Goal: Task Accomplishment & Management: Manage account settings

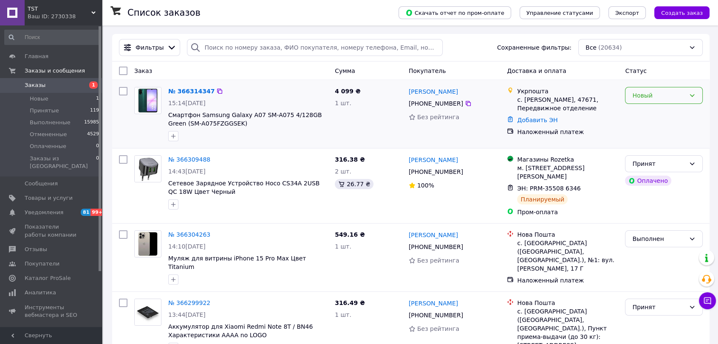
click at [644, 98] on div "Новый" at bounding box center [658, 95] width 53 height 9
click at [646, 111] on li "Принят" at bounding box center [663, 113] width 77 height 15
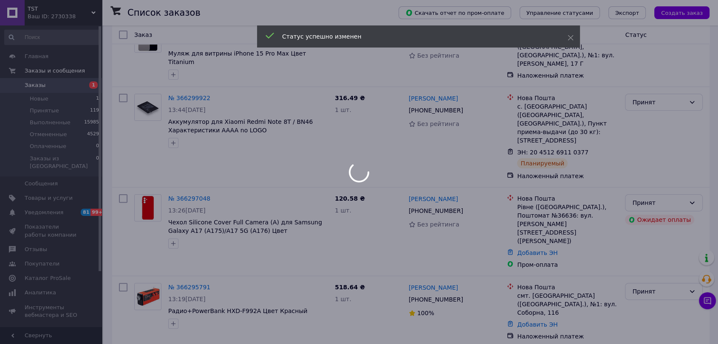
scroll to position [236, 0]
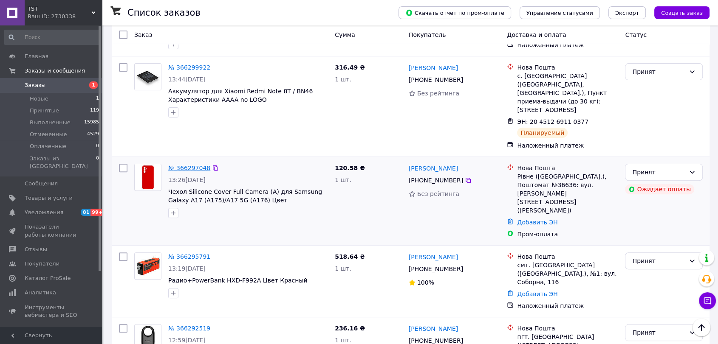
click at [186, 165] on link "№ 366297048" at bounding box center [189, 168] width 42 height 7
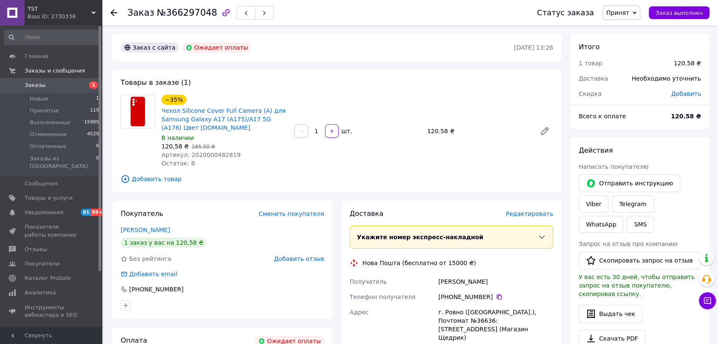
click at [222, 154] on span "Артикул: 2020000482819" at bounding box center [200, 155] width 79 height 7
copy span "2020000482819"
drag, startPoint x: 160, startPoint y: 106, endPoint x: 277, endPoint y: 121, distance: 118.6
click at [277, 121] on div "−35% Чехол Silicone Cover Full Camera (A) для Samsung Galaxy A17 (A175)/A17 5G …" at bounding box center [224, 131] width 133 height 76
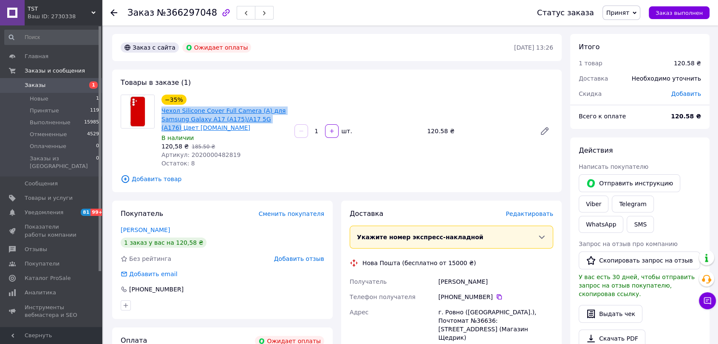
copy link "Чехол Silicone Cover Full Camera (A) для Samsung Galaxy A17 (A175)/A17 5G (A176)"
click at [154, 175] on span "Добавить товар" at bounding box center [337, 179] width 432 height 9
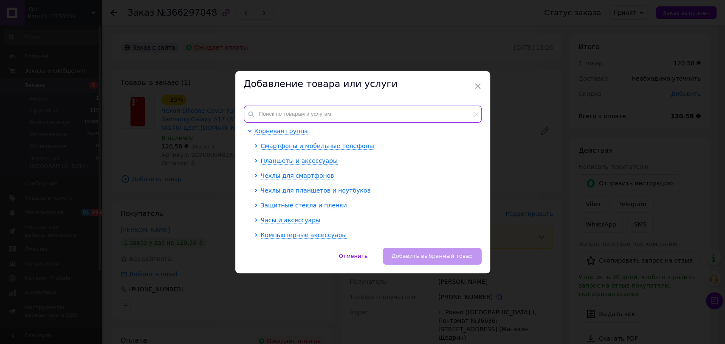
paste input "Чехол Silicone Cover Full Camera (A) для Samsung Galaxy A17 (A175)/A17 5G (A176)"
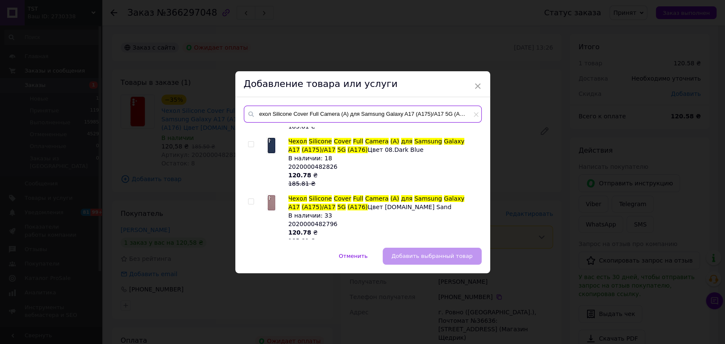
scroll to position [94, 0]
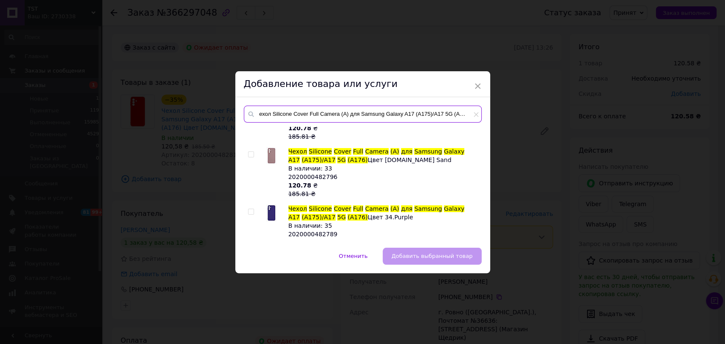
type input "Чехол Silicone Cover Full Camera (A) для Samsung Galaxy A17 (A175)/A17 5G (A176)"
click at [251, 152] on input "checkbox" at bounding box center [251, 155] width 6 height 6
checkbox input "true"
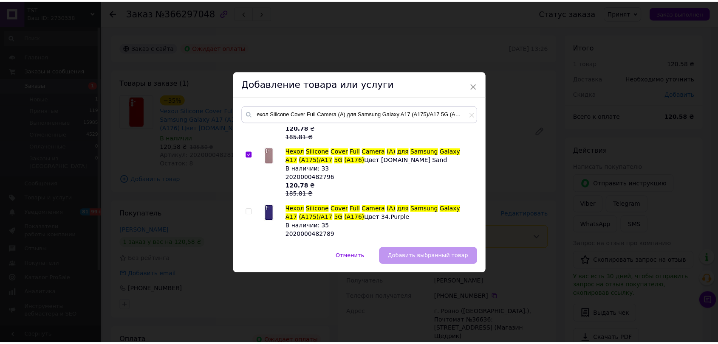
scroll to position [0, 0]
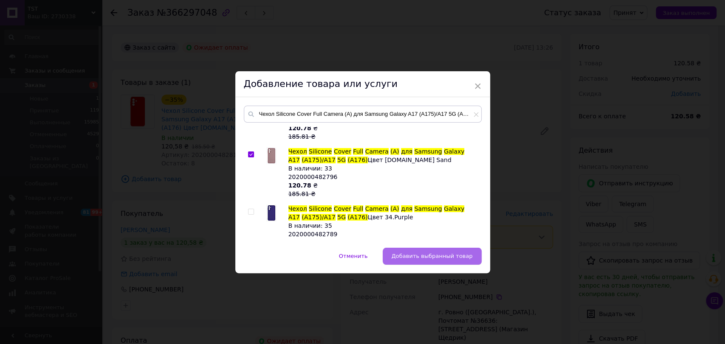
click at [438, 260] on button "Добавить выбранный товар" at bounding box center [432, 256] width 99 height 17
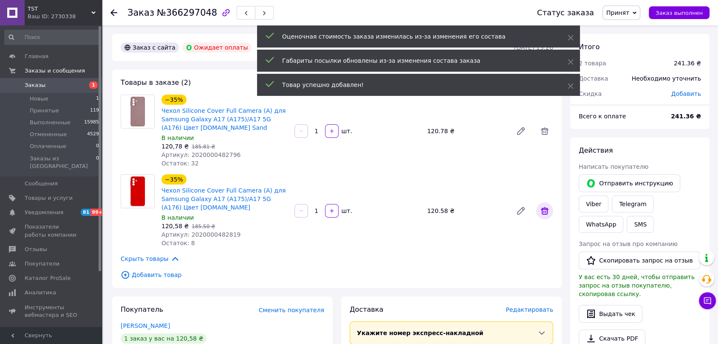
click at [544, 215] on icon at bounding box center [544, 211] width 10 height 10
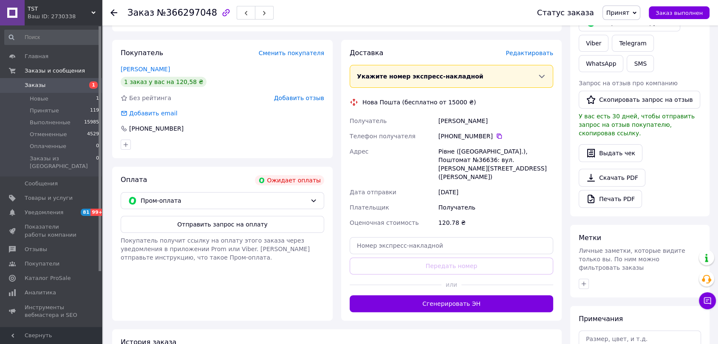
scroll to position [189, 0]
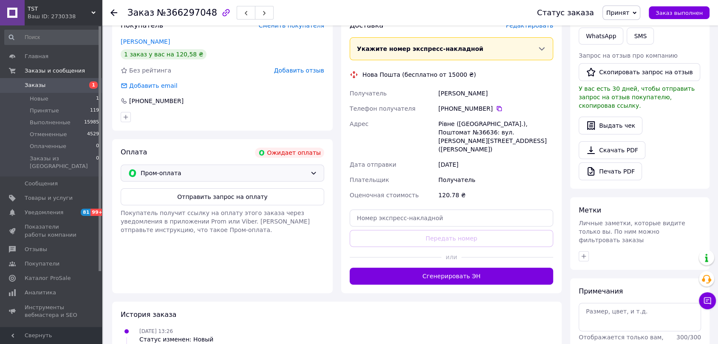
click at [203, 173] on span "Пром-оплата" at bounding box center [224, 173] width 166 height 9
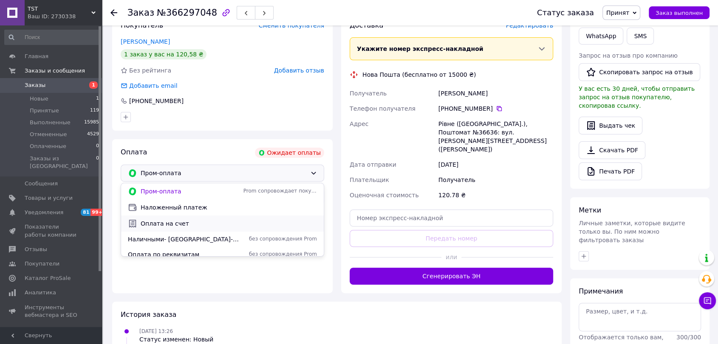
click at [180, 220] on span "Оплата на счет" at bounding box center [229, 224] width 176 height 8
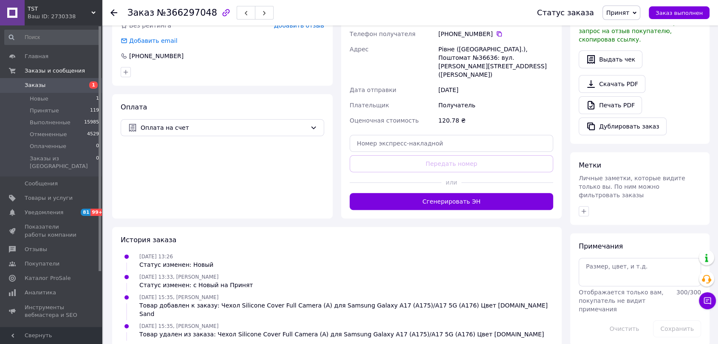
scroll to position [248, 0]
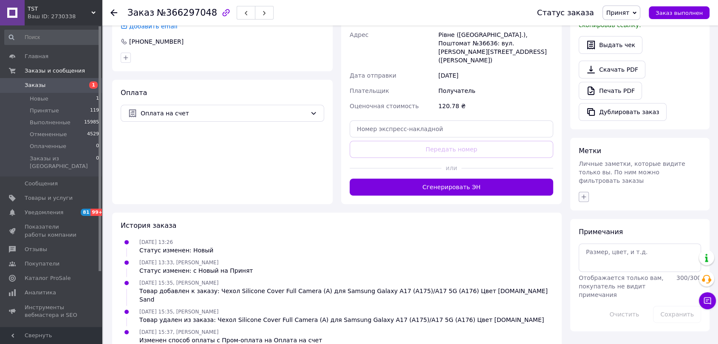
click at [581, 194] on icon "button" at bounding box center [583, 197] width 7 height 7
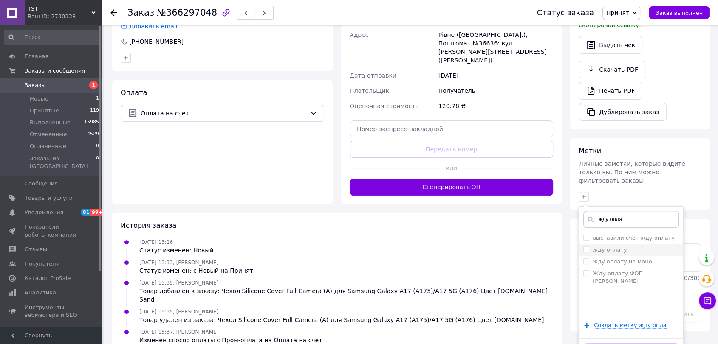
type input "жду опла"
click at [608, 247] on label "жду оплату" at bounding box center [609, 250] width 34 height 6
checkbox input "true"
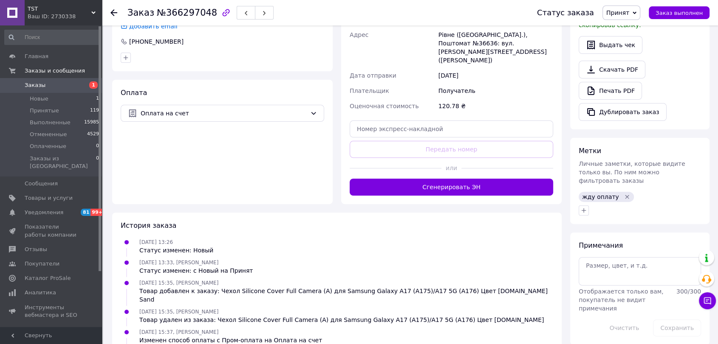
click at [115, 8] on div at bounding box center [118, 12] width 17 height 25
click at [115, 12] on use at bounding box center [113, 12] width 7 height 7
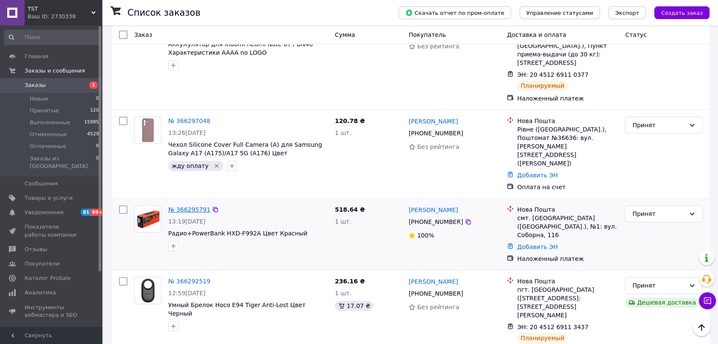
click at [191, 206] on link "№ 366295791" at bounding box center [189, 209] width 42 height 7
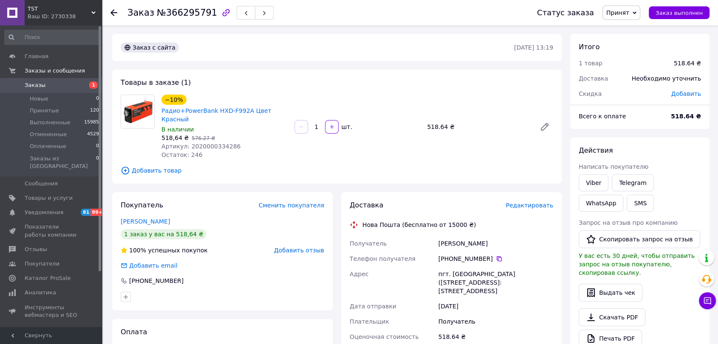
click at [207, 143] on span "Артикул: 2020000334286" at bounding box center [200, 146] width 79 height 7
copy span "2020000334286"
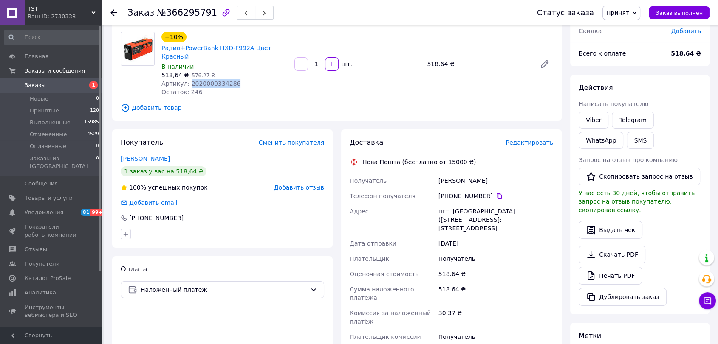
scroll to position [189, 0]
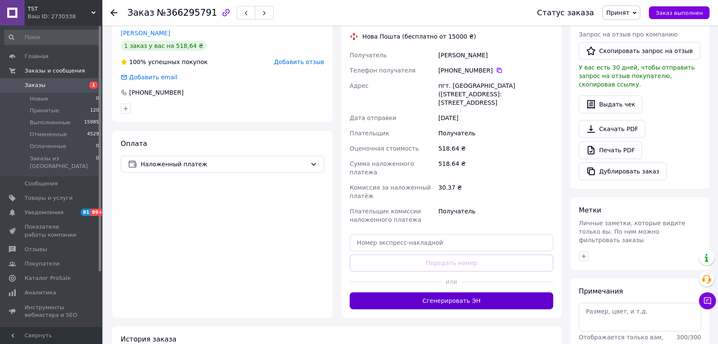
click at [420, 293] on button "Сгенерировать ЭН" at bounding box center [450, 301] width 203 height 17
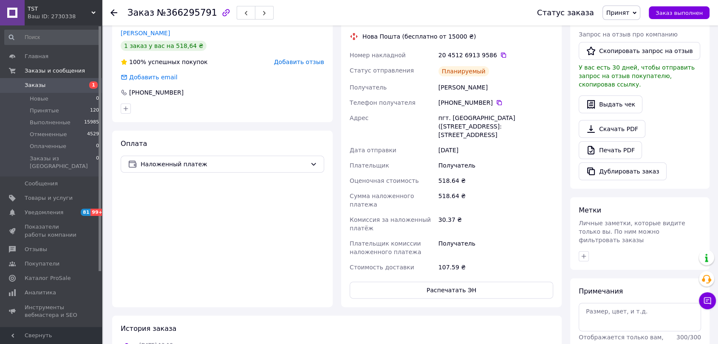
click at [113, 12] on use at bounding box center [113, 12] width 7 height 7
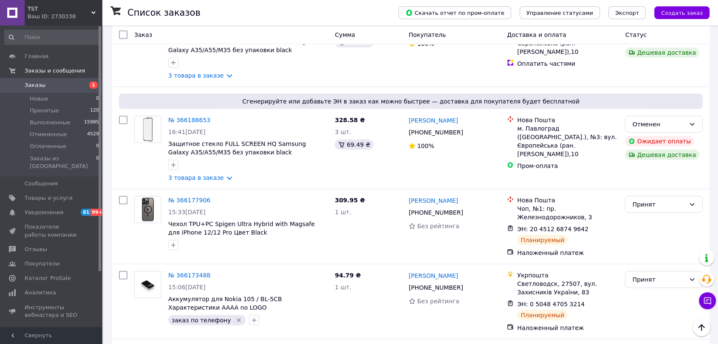
scroll to position [2500, 0]
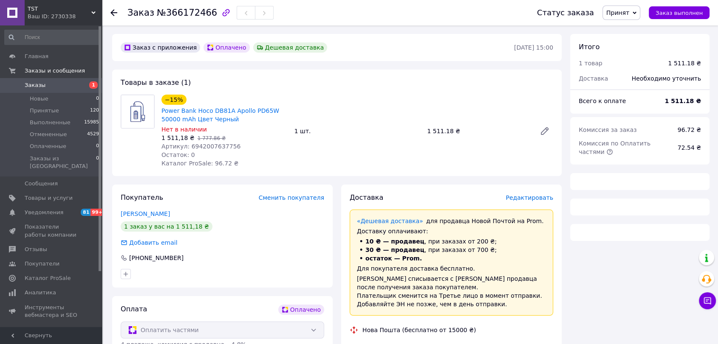
click at [211, 145] on span "Артикул: 6942007637756" at bounding box center [200, 146] width 79 height 7
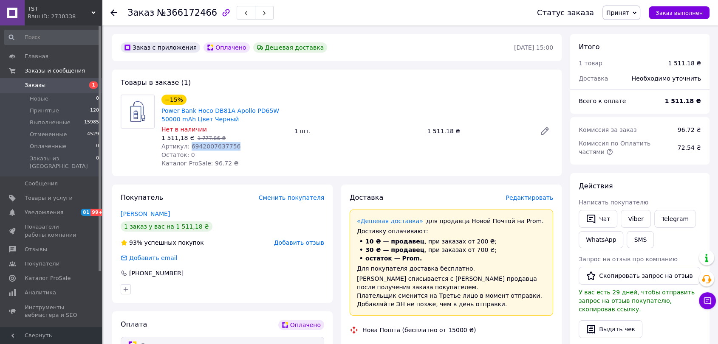
click at [211, 145] on span "Артикул: 6942007637756" at bounding box center [200, 146] width 79 height 7
copy span "6942007637756"
click at [117, 12] on use at bounding box center [113, 12] width 7 height 7
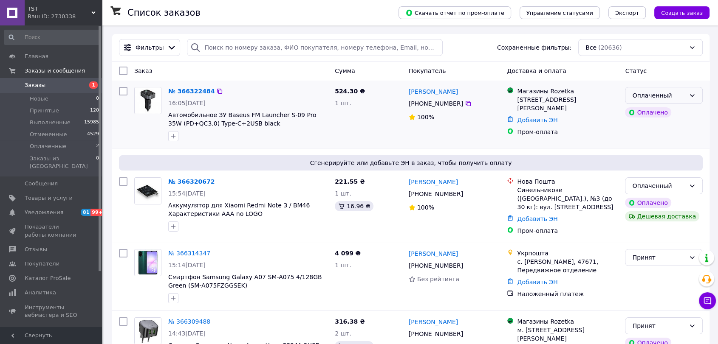
click at [666, 90] on div "Оплаченный" at bounding box center [664, 95] width 78 height 17
click at [651, 110] on li "Принят" at bounding box center [663, 113] width 77 height 15
click at [666, 184] on div "Оплаченный" at bounding box center [658, 185] width 53 height 9
click at [654, 198] on li "Принят" at bounding box center [663, 204] width 77 height 15
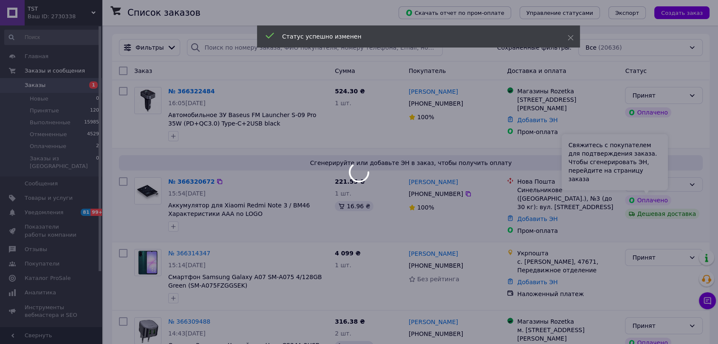
click at [654, 201] on div at bounding box center [359, 172] width 718 height 344
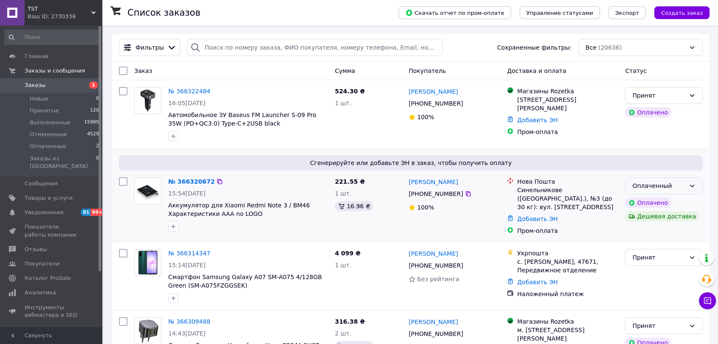
click at [647, 184] on div "Оплаченный" at bounding box center [658, 185] width 53 height 9
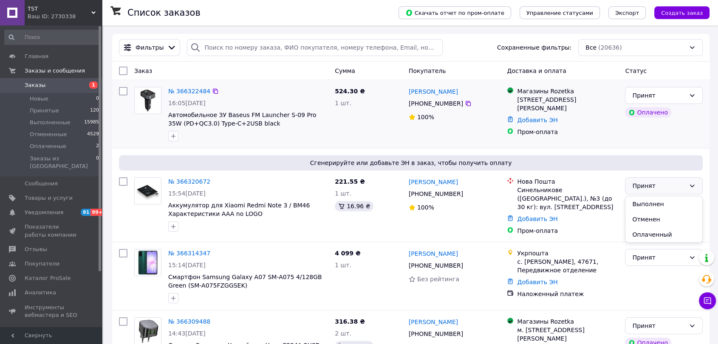
click at [612, 145] on div "№ 366322484 16:05[DATE] Автомобильное ЗУ Baseus FM Launcher S-09 Pro 35W (PD+QC…" at bounding box center [410, 114] width 597 height 68
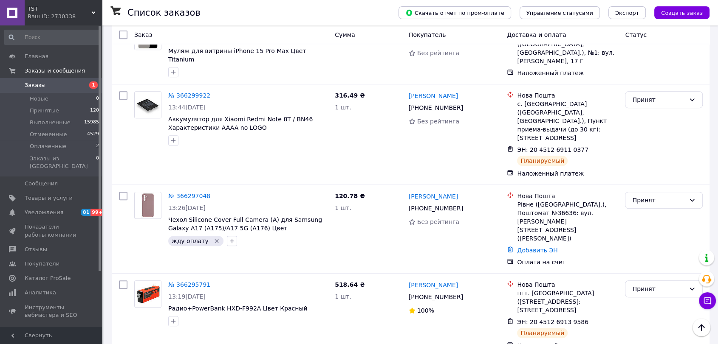
scroll to position [425, 0]
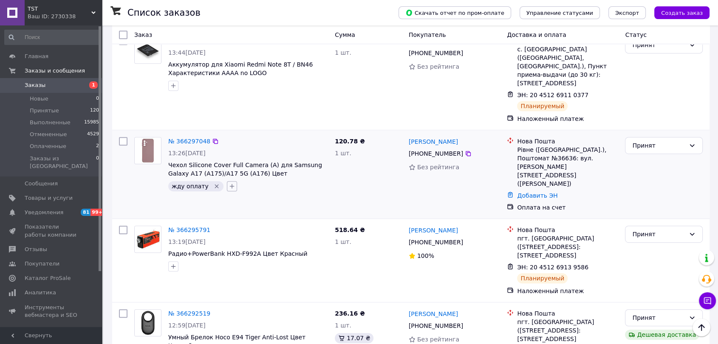
click at [229, 184] on icon "button" at bounding box center [231, 186] width 5 height 5
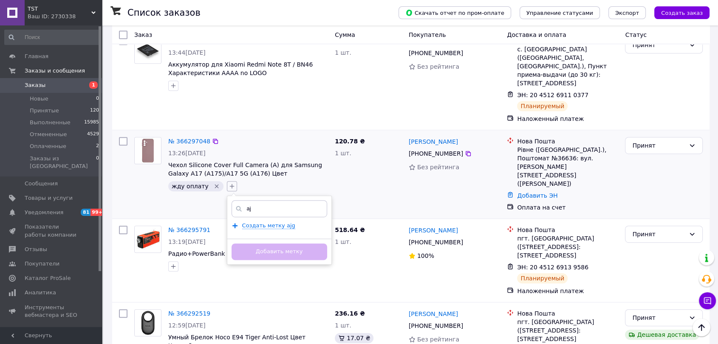
type input "a"
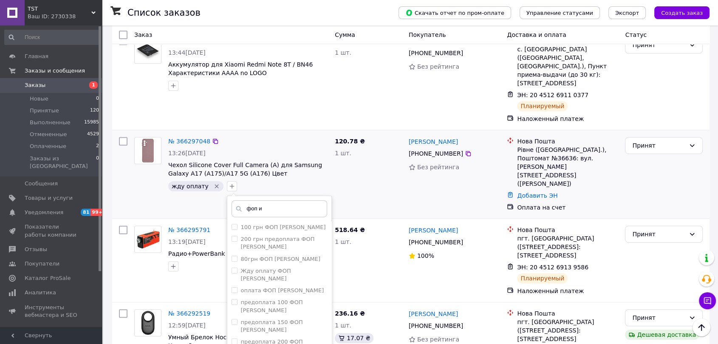
type input "фоп и"
checkbox input "true"
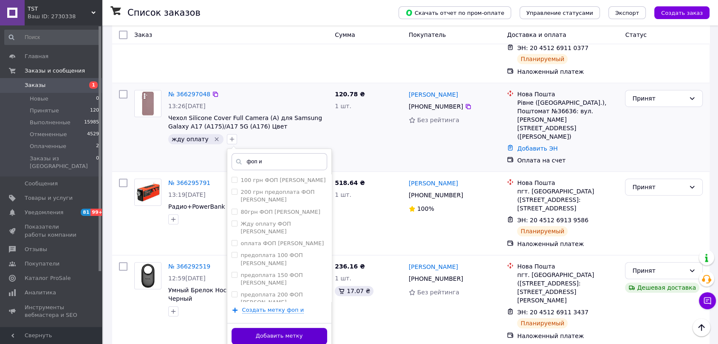
click at [301, 328] on button "Добавить метку" at bounding box center [279, 336] width 96 height 17
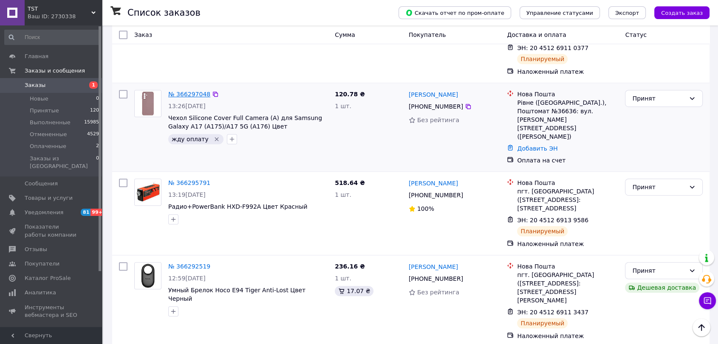
click at [190, 91] on link "№ 366297048" at bounding box center [189, 94] width 42 height 7
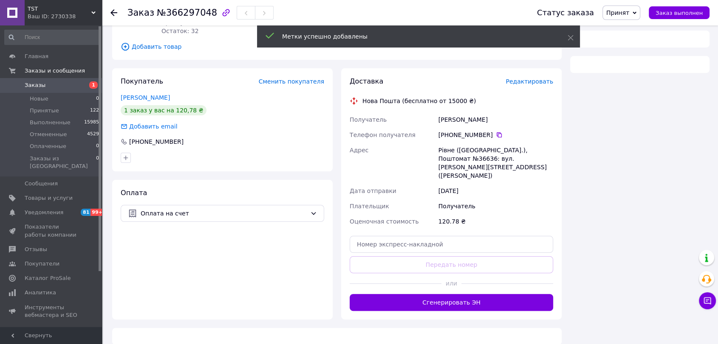
scroll to position [289, 0]
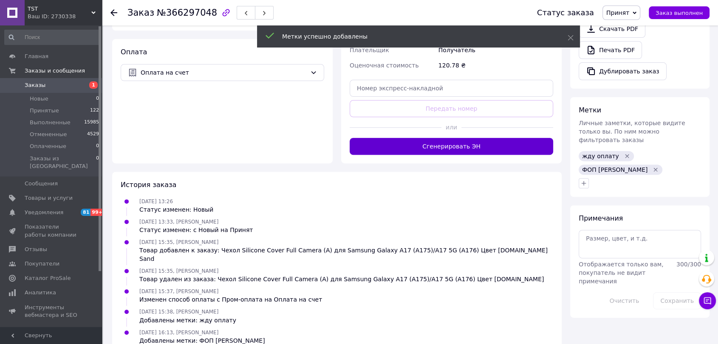
click at [462, 138] on button "Сгенерировать ЭН" at bounding box center [450, 146] width 203 height 17
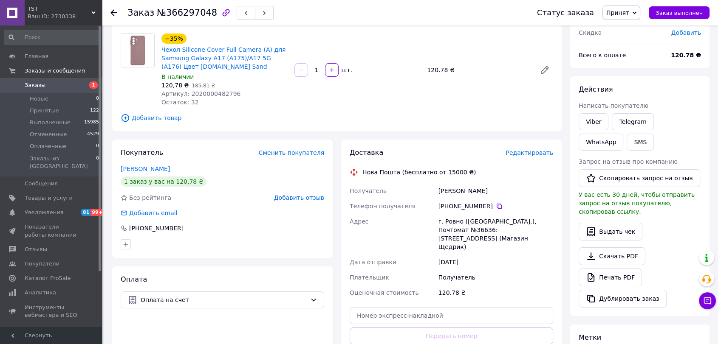
scroll to position [53, 0]
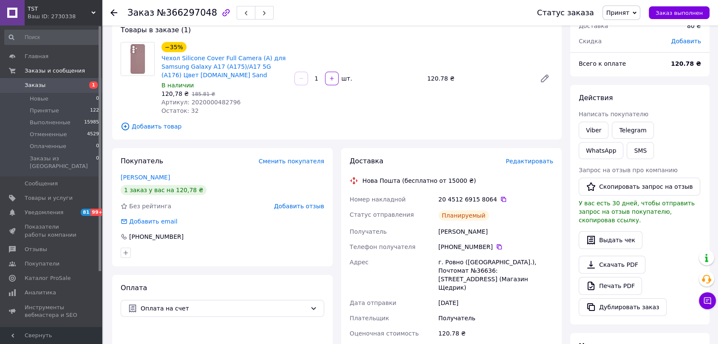
click at [119, 13] on div at bounding box center [118, 12] width 17 height 25
click at [113, 12] on use at bounding box center [113, 12] width 7 height 7
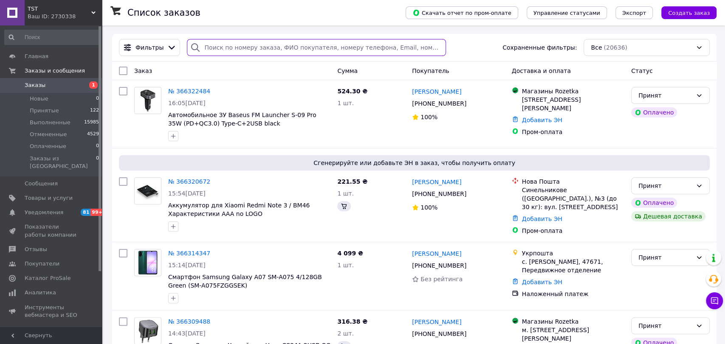
click at [307, 47] on input "search" at bounding box center [316, 47] width 259 height 17
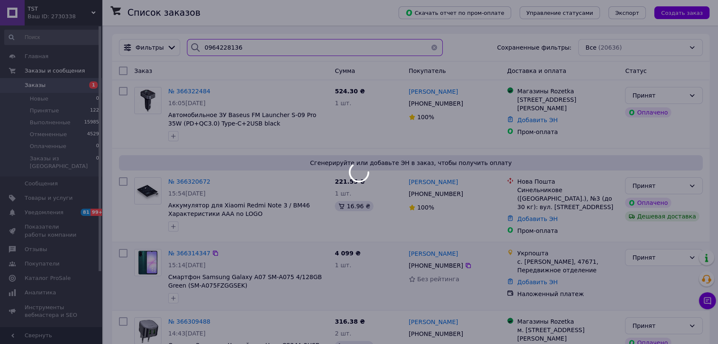
type input "0964228136"
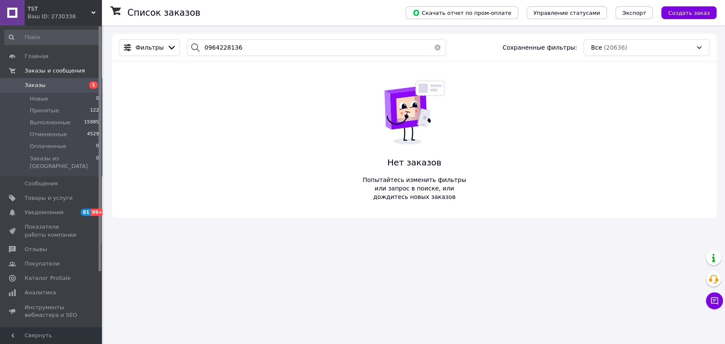
click at [433, 48] on button "button" at bounding box center [437, 47] width 17 height 17
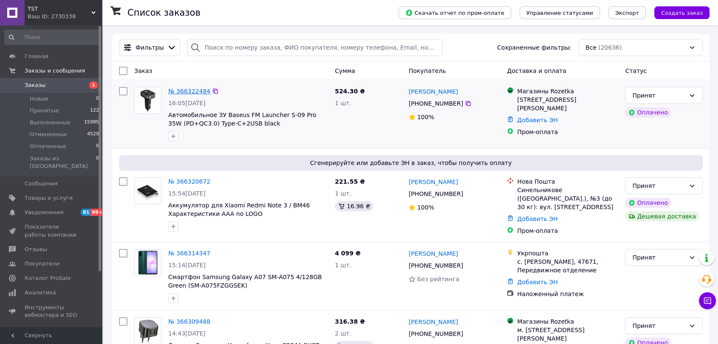
click at [180, 90] on link "№ 366322484" at bounding box center [189, 91] width 42 height 7
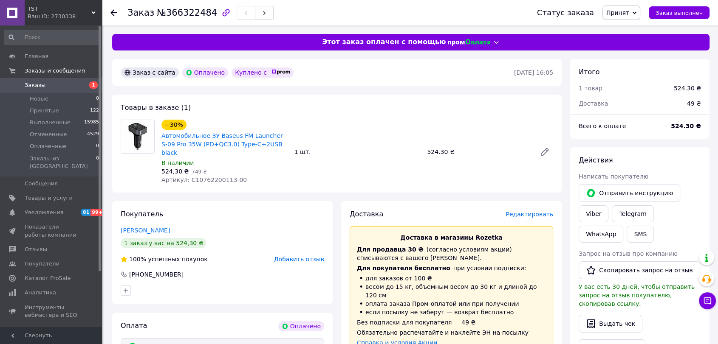
click at [224, 167] on div "524,30 ₴   749 ₴" at bounding box center [224, 171] width 126 height 8
click at [225, 177] on span "Артикул: C10762200113-00" at bounding box center [203, 180] width 85 height 7
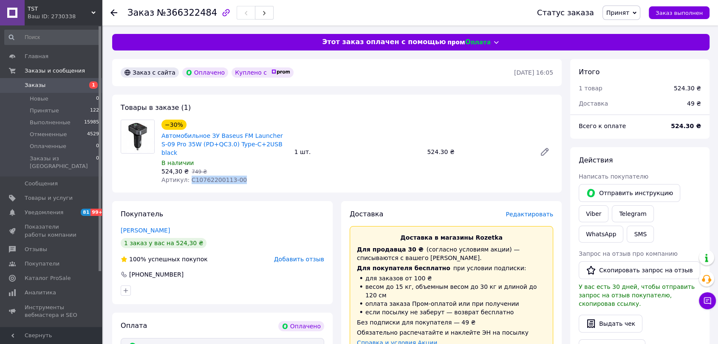
drag, startPoint x: 241, startPoint y: 169, endPoint x: 187, endPoint y: 174, distance: 54.6
click at [187, 176] on div "Артикул: C10762200113-00" at bounding box center [224, 180] width 126 height 8
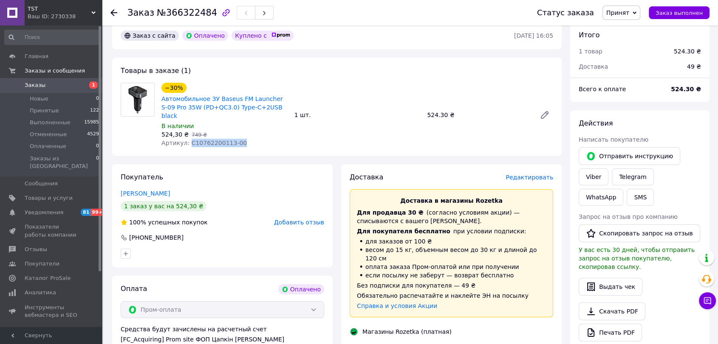
scroll to position [283, 0]
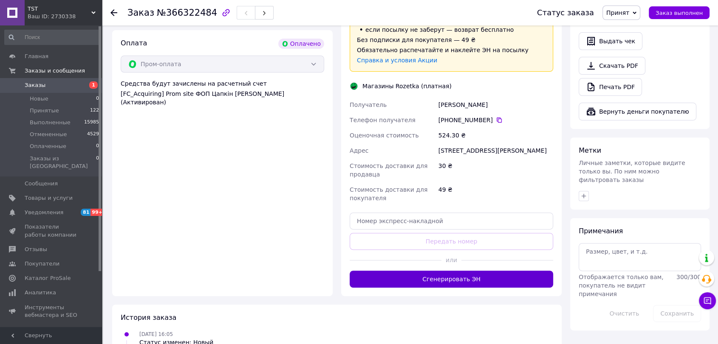
click at [479, 271] on button "Сгенерировать ЭН" at bounding box center [450, 279] width 203 height 17
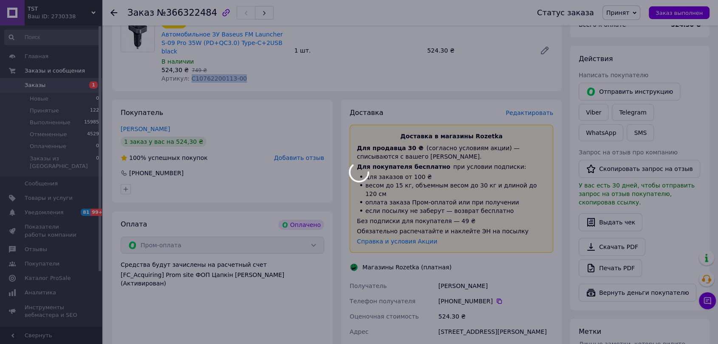
scroll to position [47, 0]
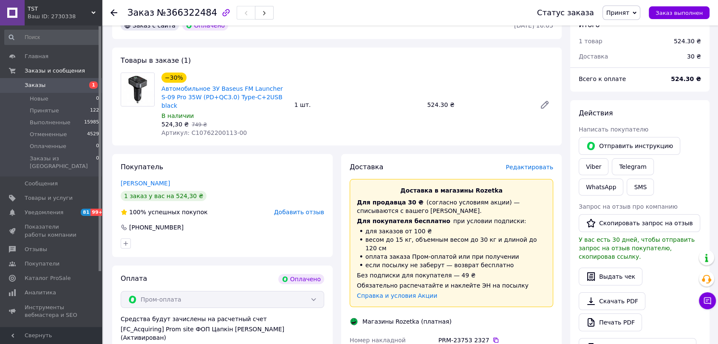
click at [109, 11] on div "Заказ №366322484 Статус заказа Принят Выполнен Отменен Оплаченный Заказ выполнен" at bounding box center [410, 12] width 616 height 25
click at [111, 12] on use at bounding box center [113, 12] width 7 height 7
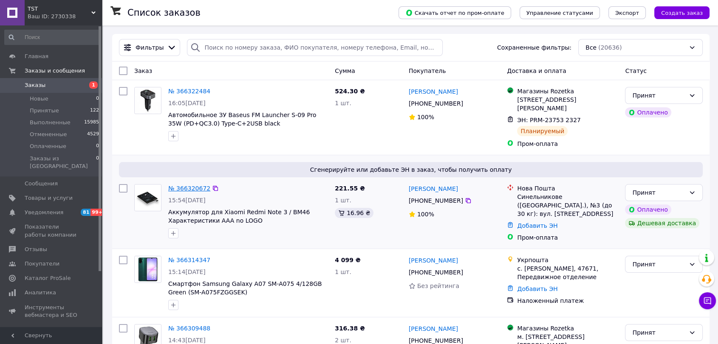
click at [196, 185] on link "№ 366320672" at bounding box center [189, 188] width 42 height 7
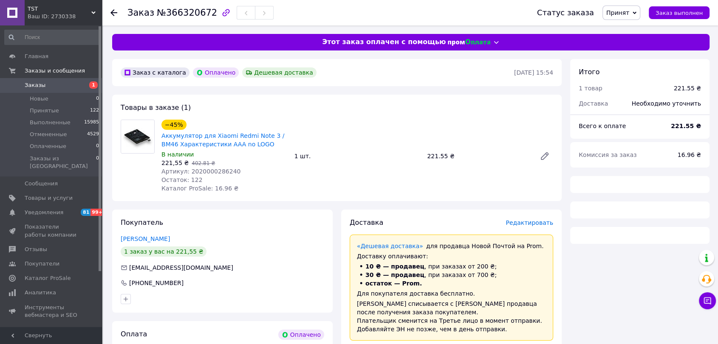
click at [220, 171] on span "Артикул: 2020000286240" at bounding box center [200, 171] width 79 height 7
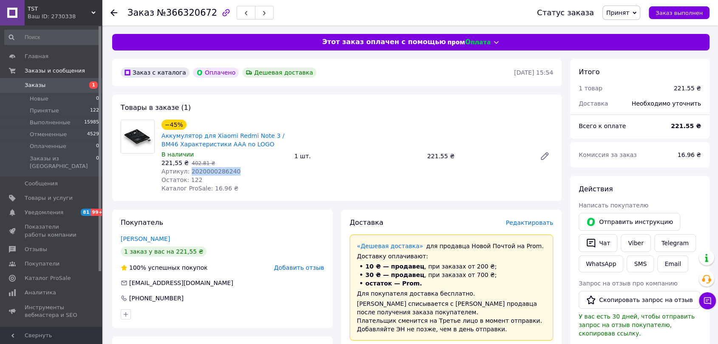
click at [220, 171] on span "Артикул: 2020000286240" at bounding box center [200, 171] width 79 height 7
copy span "2020000286240"
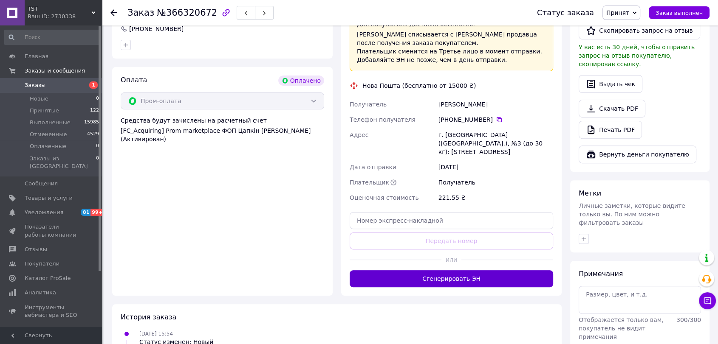
scroll to position [283, 0]
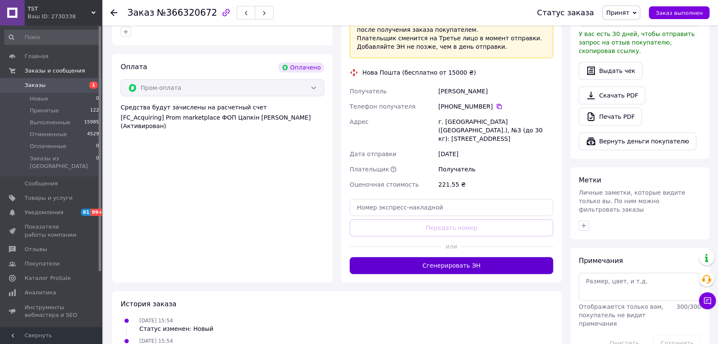
click at [470, 259] on button "Сгенерировать ЭН" at bounding box center [450, 265] width 203 height 17
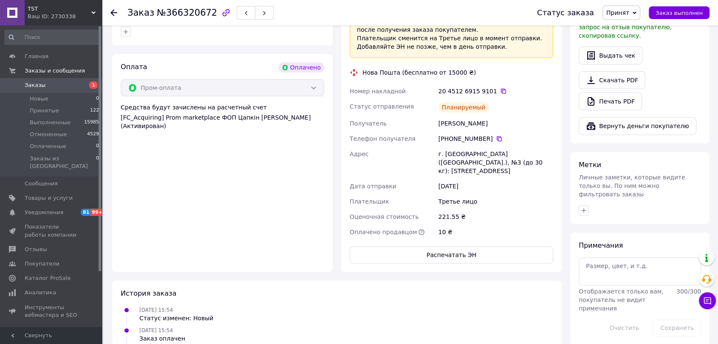
click at [113, 14] on use at bounding box center [113, 12] width 7 height 7
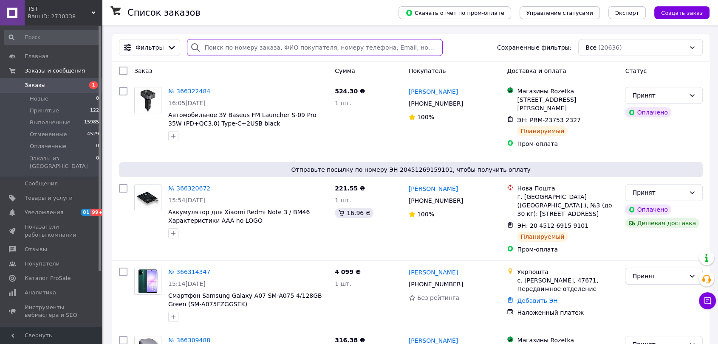
paste input "[PHONE_NUMBER]"
type input "[PHONE_NUMBER]"
